Goal: Task Accomplishment & Management: Manage account settings

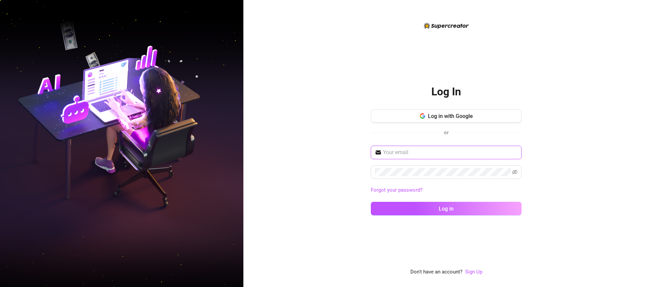
type input "[EMAIL_ADDRESS][DOMAIN_NAME]"
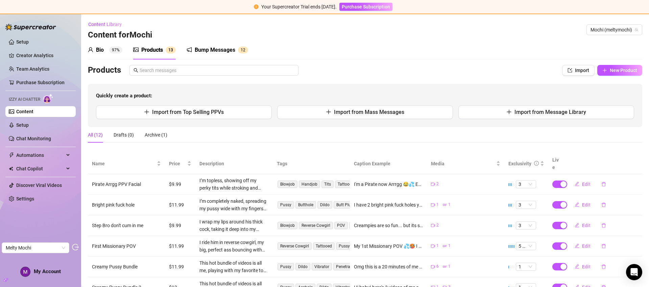
scroll to position [56, 0]
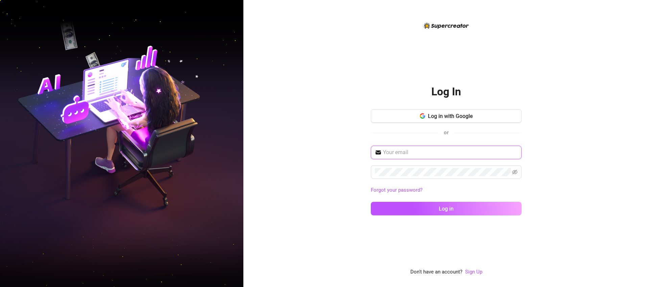
type input "josephoh2011@gmail.com"
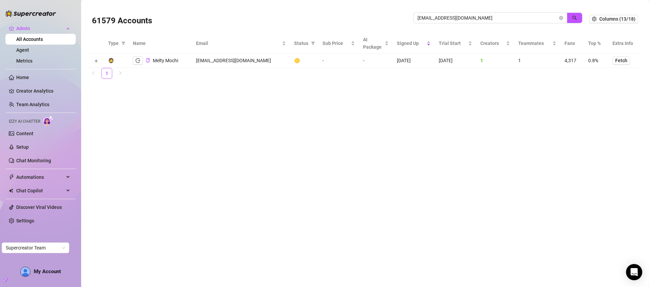
click at [452, 19] on input "[EMAIL_ADDRESS][DOMAIN_NAME]" at bounding box center [488, 17] width 140 height 7
click at [452, 19] on input "meltymochii@gmail.com" at bounding box center [488, 17] width 140 height 7
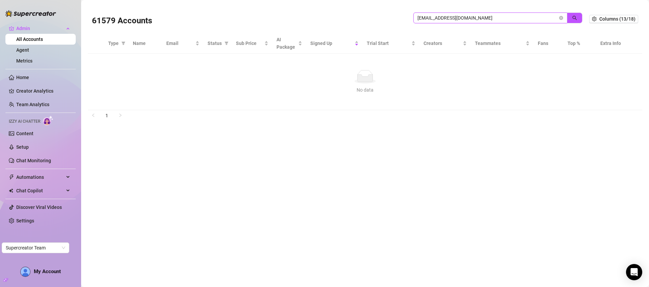
click at [455, 17] on input "miikamyllymaki@hotmail.com" at bounding box center [488, 17] width 140 height 7
paste input "pdmsocials.net"
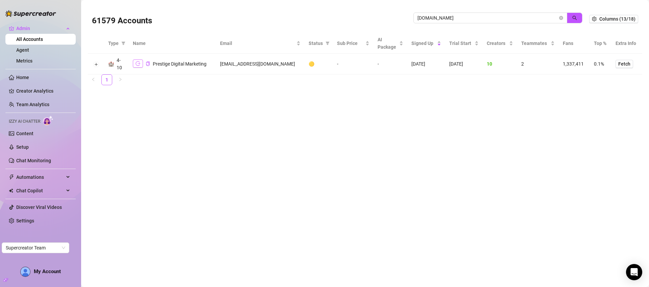
click at [138, 62] on icon "logout" at bounding box center [138, 64] width 5 height 4
click at [441, 18] on input "pdmsocials.net" at bounding box center [488, 17] width 140 height 7
click at [443, 18] on input "pdmsocials.net" at bounding box center [488, 17] width 140 height 7
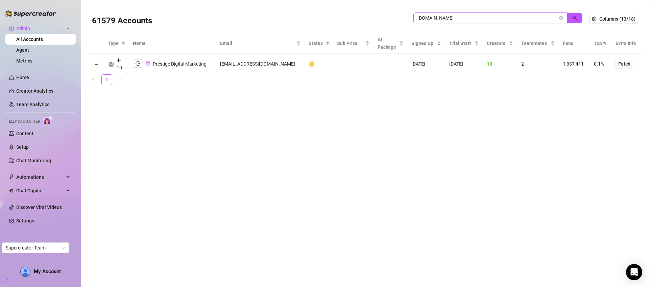
click at [443, 18] on input "pdmsocials.net" at bounding box center [488, 17] width 140 height 7
paste input "admin@milosh.click"
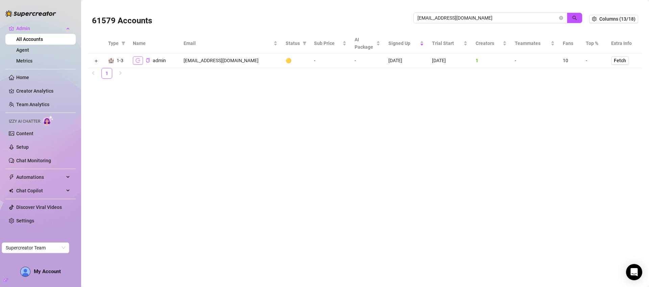
click at [136, 60] on icon "logout" at bounding box center [138, 60] width 5 height 5
click at [212, 59] on td "admin@milosh.click" at bounding box center [231, 61] width 102 height 14
copy td "admin@milosh.click"
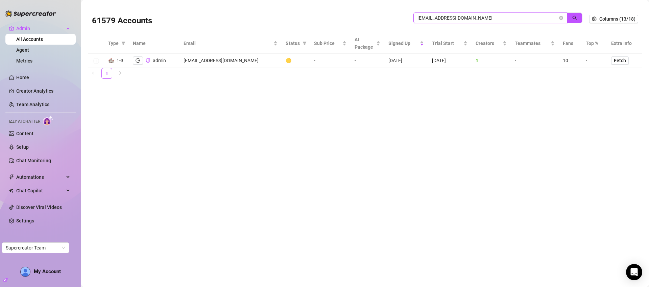
click at [445, 17] on input "admin@milosh.click" at bounding box center [488, 17] width 140 height 7
paste input "parnone1@hotmail.com"
type input "parnone1@hotmail.com"
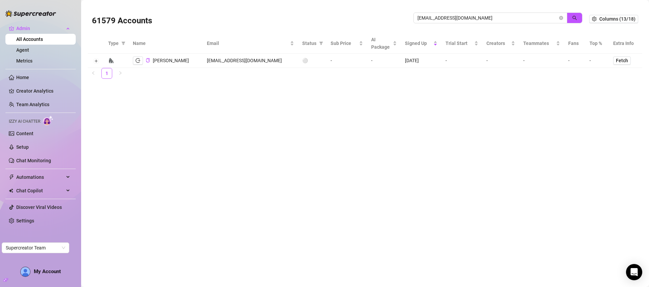
click at [55, 272] on span "My Account" at bounding box center [47, 272] width 27 height 6
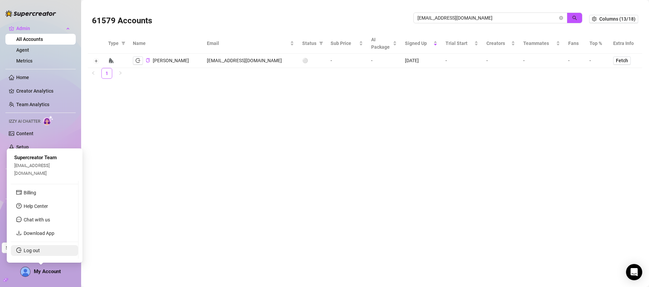
click at [36, 249] on link "Log out" at bounding box center [32, 250] width 16 height 5
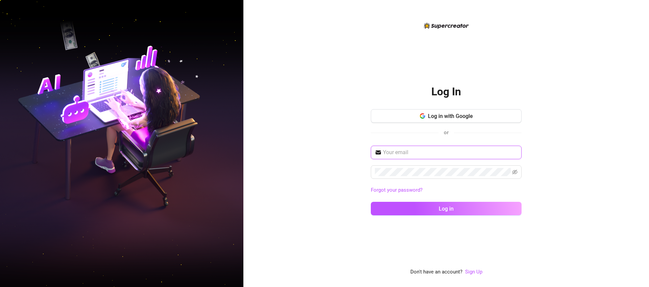
type input "[EMAIL_ADDRESS][DOMAIN_NAME]"
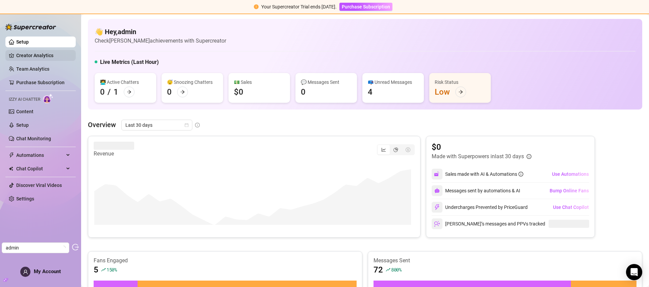
click at [62, 57] on link "Creator Analytics" at bounding box center [43, 55] width 54 height 11
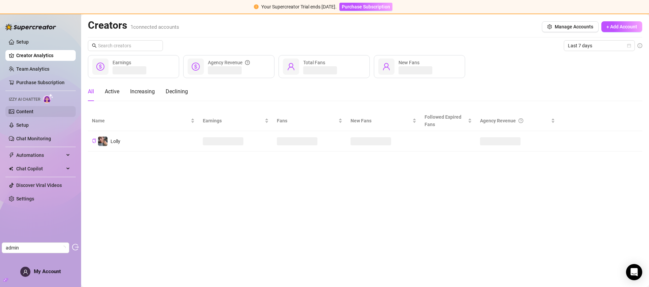
click at [33, 110] on link "Content" at bounding box center [24, 111] width 17 height 5
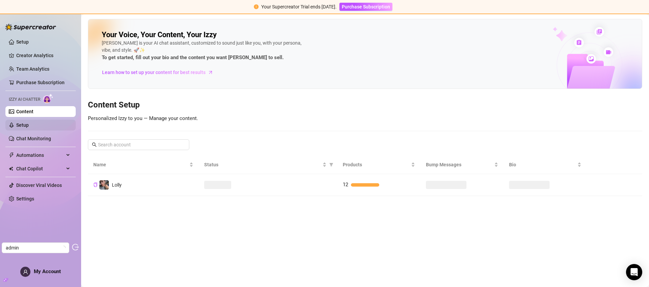
click at [29, 128] on link "Setup" at bounding box center [22, 124] width 13 height 5
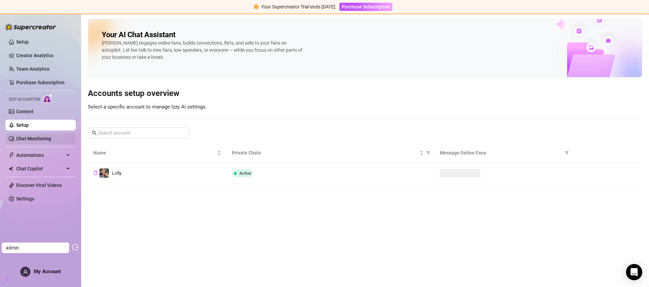
click at [46, 137] on link "Chat Monitoring" at bounding box center [33, 138] width 35 height 5
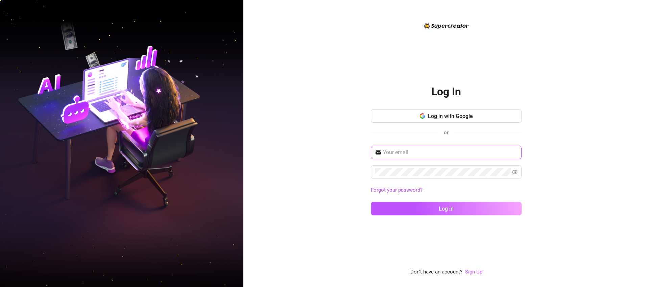
type input "[EMAIL_ADDRESS][DOMAIN_NAME]"
click at [463, 120] on button "Log in with Google" at bounding box center [446, 116] width 151 height 14
